Goal: Task Accomplishment & Management: Manage account settings

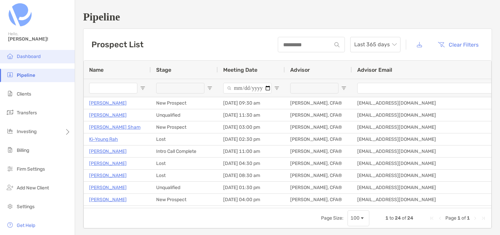
click at [33, 53] on li "Dashboard" at bounding box center [37, 56] width 75 height 13
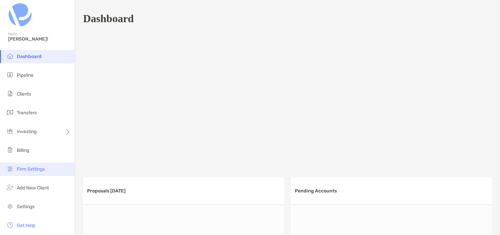
scroll to position [21, 0]
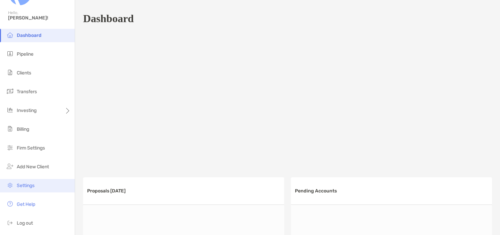
click at [26, 185] on span "Settings" at bounding box center [26, 186] width 18 height 6
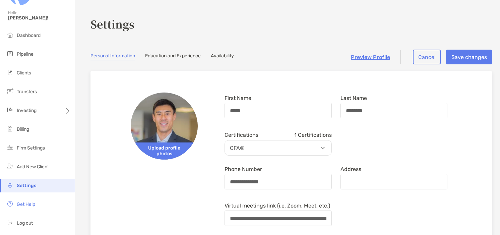
click at [226, 56] on link "Availability" at bounding box center [222, 56] width 23 height 7
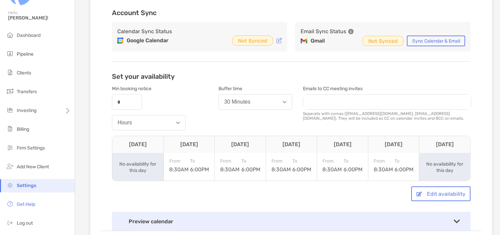
scroll to position [91, 0]
click at [441, 43] on button "Sync Calendar & Email" at bounding box center [436, 41] width 58 height 11
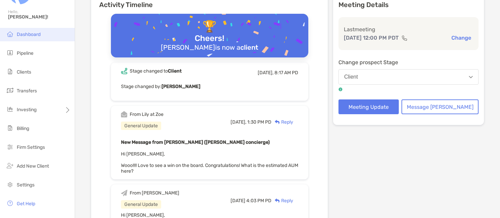
scroll to position [38, 0]
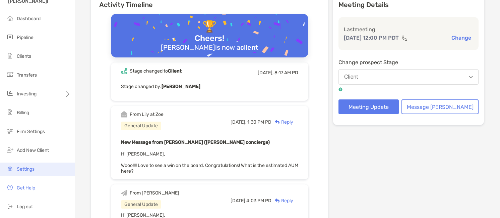
click at [28, 167] on span "Settings" at bounding box center [26, 169] width 18 height 6
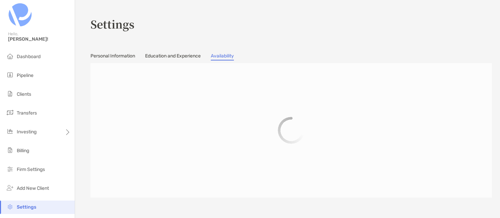
scroll to position [63, 0]
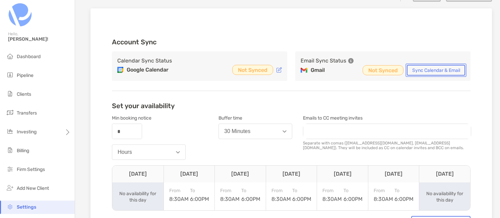
click at [429, 70] on button "Sync Calendar & Email" at bounding box center [436, 70] width 58 height 11
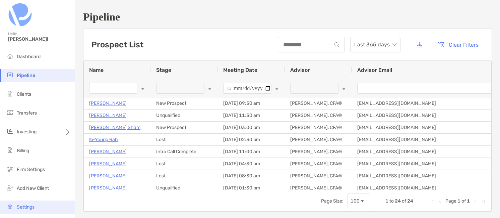
click at [31, 204] on span "Settings" at bounding box center [26, 207] width 18 height 6
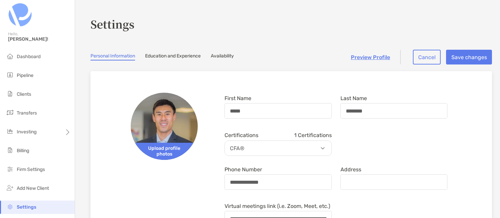
click at [219, 54] on link "Availability" at bounding box center [222, 56] width 23 height 7
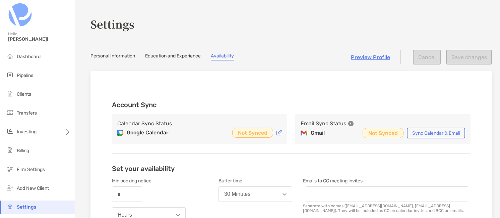
click at [423, 127] on div "Email Sync Status Gmail Not Synced Sync Calendar & Email" at bounding box center [382, 128] width 175 height 29
click at [430, 130] on button "Sync Calendar & Email" at bounding box center [436, 132] width 58 height 11
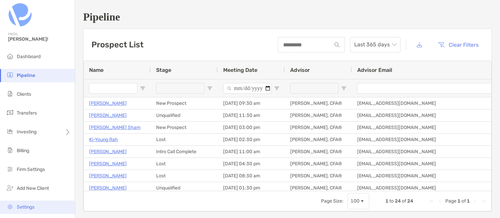
click at [22, 206] on span "Settings" at bounding box center [26, 207] width 18 height 6
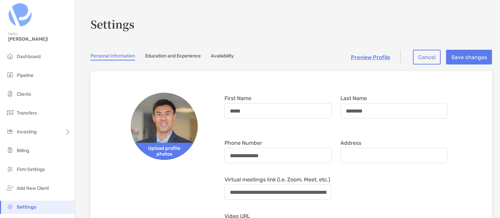
scroll to position [167, 0]
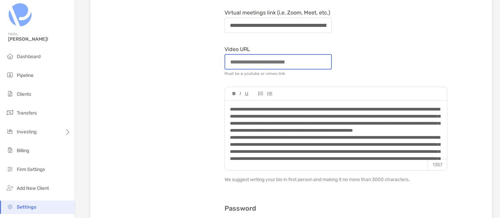
click at [231, 59] on input "Video URL" at bounding box center [278, 62] width 106 height 14
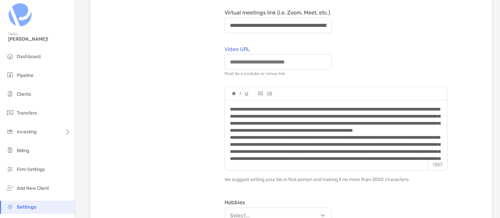
click at [208, 59] on div "**********" at bounding box center [291, 158] width 380 height 487
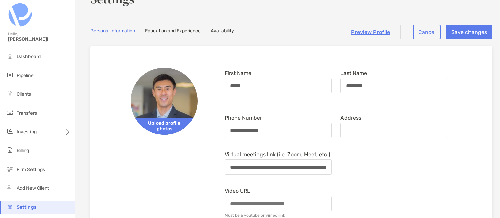
scroll to position [0, 0]
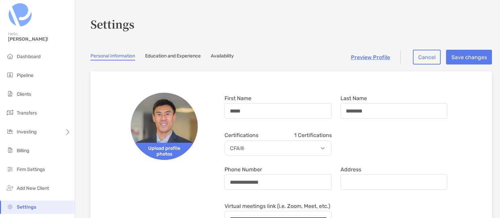
click at [227, 56] on link "Availability" at bounding box center [222, 56] width 23 height 7
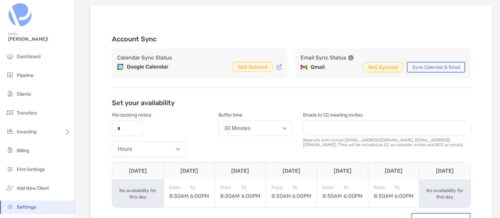
scroll to position [64, 0]
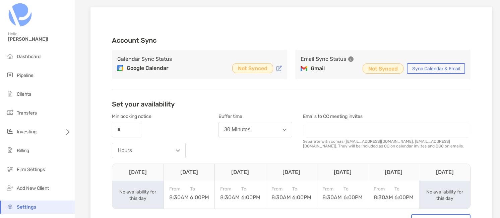
click at [264, 68] on p "Not Synced" at bounding box center [252, 68] width 29 height 8
click at [278, 70] on span at bounding box center [278, 68] width 5 height 6
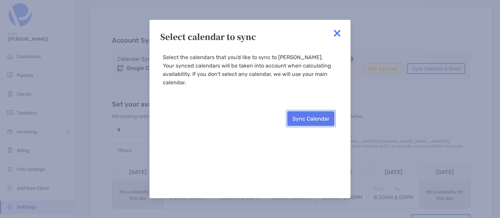
click at [310, 111] on button "Sync Calendar" at bounding box center [310, 118] width 47 height 15
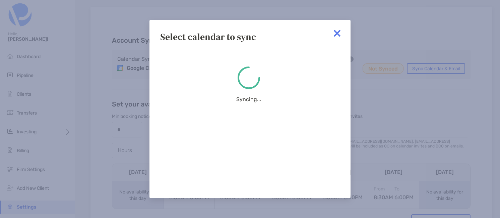
click at [338, 33] on img at bounding box center [336, 32] width 13 height 13
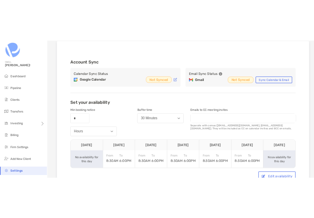
scroll to position [72, 0]
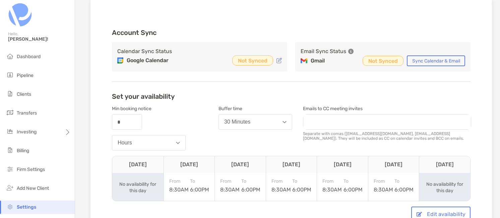
click at [279, 60] on icon at bounding box center [278, 60] width 5 height 5
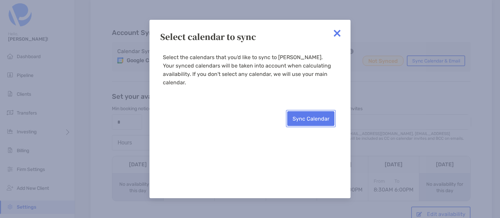
click at [318, 111] on button "Sync Calendar" at bounding box center [310, 118] width 47 height 15
